Goal: Task Accomplishment & Management: Use online tool/utility

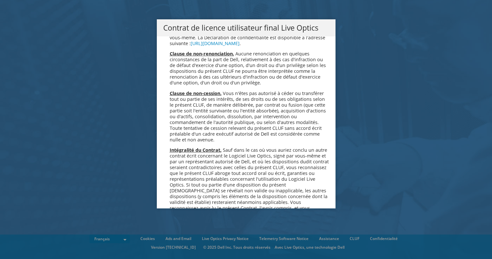
scroll to position [2845, 0]
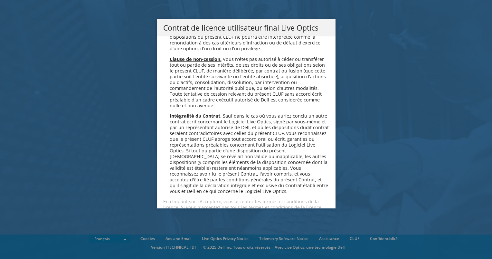
click at [168, 222] on link "Accepter" at bounding box center [182, 229] width 38 height 15
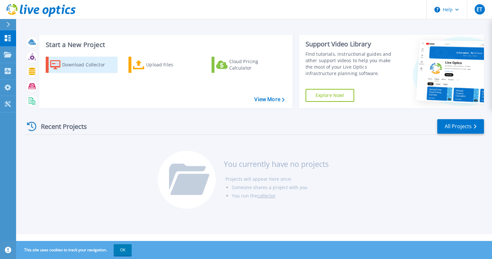
click at [98, 66] on div "Download Collector" at bounding box center [87, 64] width 51 height 13
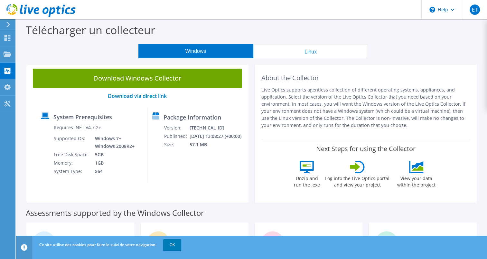
click at [159, 84] on link "Download Windows Collector" at bounding box center [137, 78] width 209 height 19
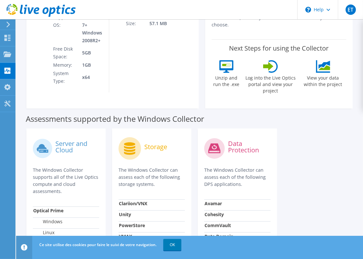
scroll to position [290, 0]
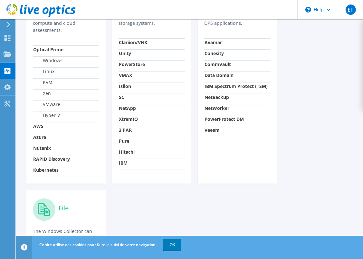
click at [322, 81] on div "Server and Cloud The Windows Collector supports all of the Live Optics compute …" at bounding box center [189, 204] width 332 height 481
click at [6, 37] on icon at bounding box center [8, 38] width 8 height 6
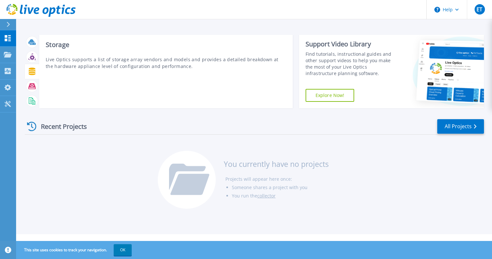
click at [33, 72] on icon at bounding box center [32, 71] width 7 height 7
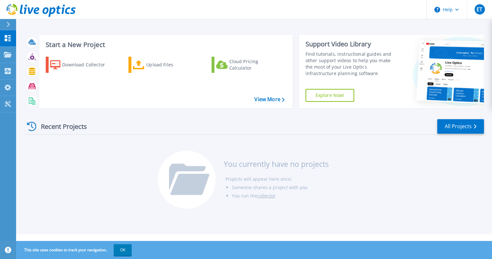
click at [10, 22] on div at bounding box center [11, 24] width 10 height 11
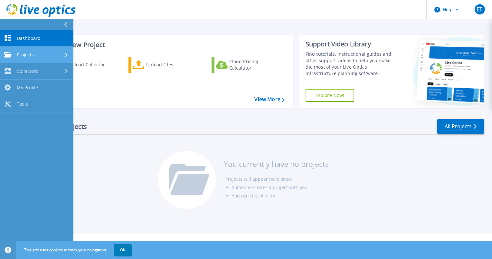
click at [42, 53] on div "Projects" at bounding box center [37, 55] width 66 height 6
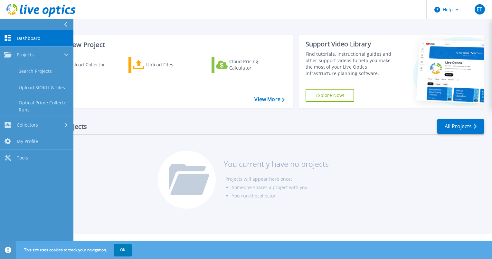
click at [141, 123] on div "Recent Projects All Projects" at bounding box center [254, 126] width 459 height 16
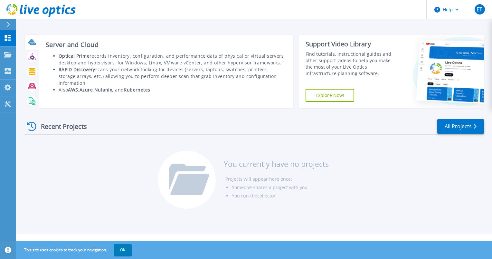
click at [29, 44] on icon at bounding box center [31, 41] width 6 height 5
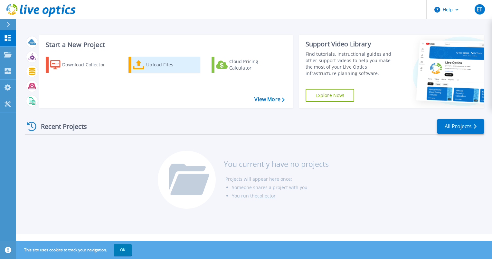
click at [157, 68] on div "Upload Files" at bounding box center [171, 64] width 51 height 13
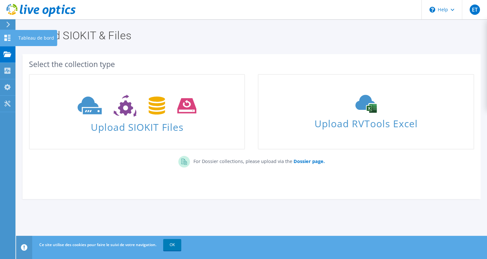
click at [52, 39] on div "Tableau de bord" at bounding box center [36, 38] width 42 height 16
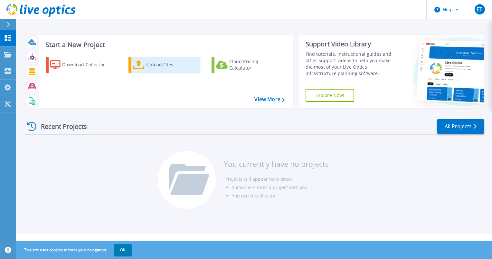
click at [161, 66] on div "Upload Files" at bounding box center [171, 64] width 51 height 13
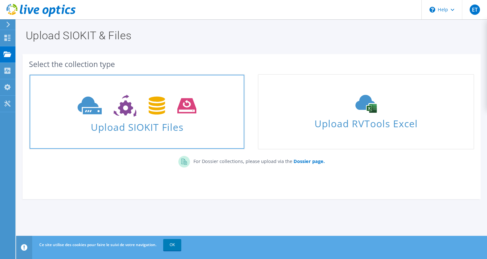
click at [148, 128] on span "Upload SIOKIT Files" at bounding box center [137, 125] width 215 height 14
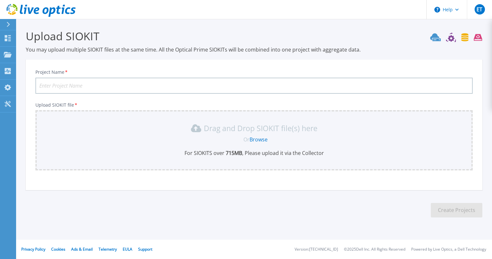
click at [230, 87] on input "Project Name *" at bounding box center [253, 86] width 437 height 16
type input "TEST"
click at [267, 137] on link "Browse" at bounding box center [258, 139] width 18 height 7
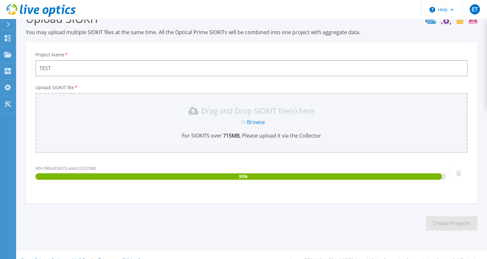
scroll to position [28, 0]
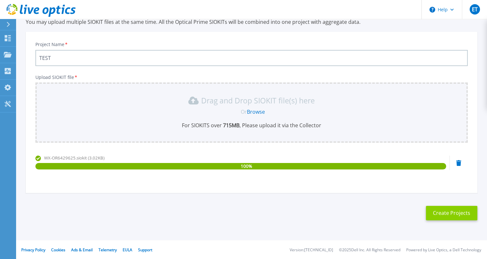
click at [448, 212] on button "Create Projects" at bounding box center [451, 213] width 51 height 14
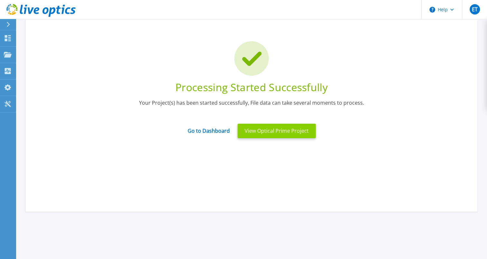
click at [278, 132] on button "View Optical Prime Project" at bounding box center [277, 131] width 78 height 14
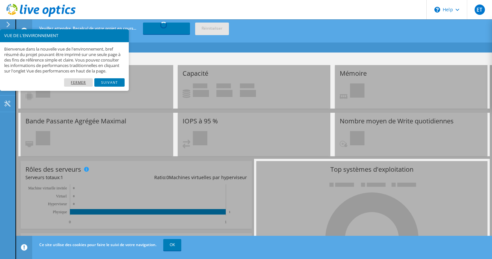
click at [79, 87] on link "Fermer" at bounding box center [78, 82] width 29 height 8
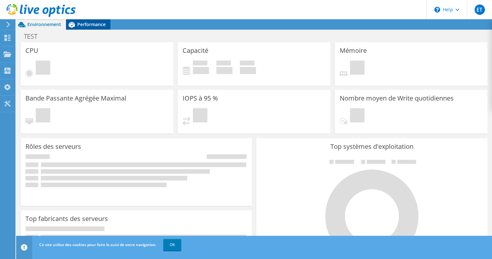
click at [86, 24] on span "Performance" at bounding box center [91, 24] width 28 height 6
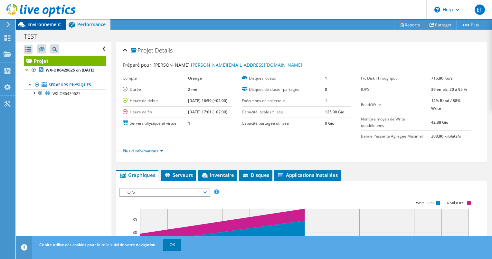
click at [42, 24] on span "Environnement" at bounding box center [44, 24] width 34 height 6
